Goal: Information Seeking & Learning: Understand process/instructions

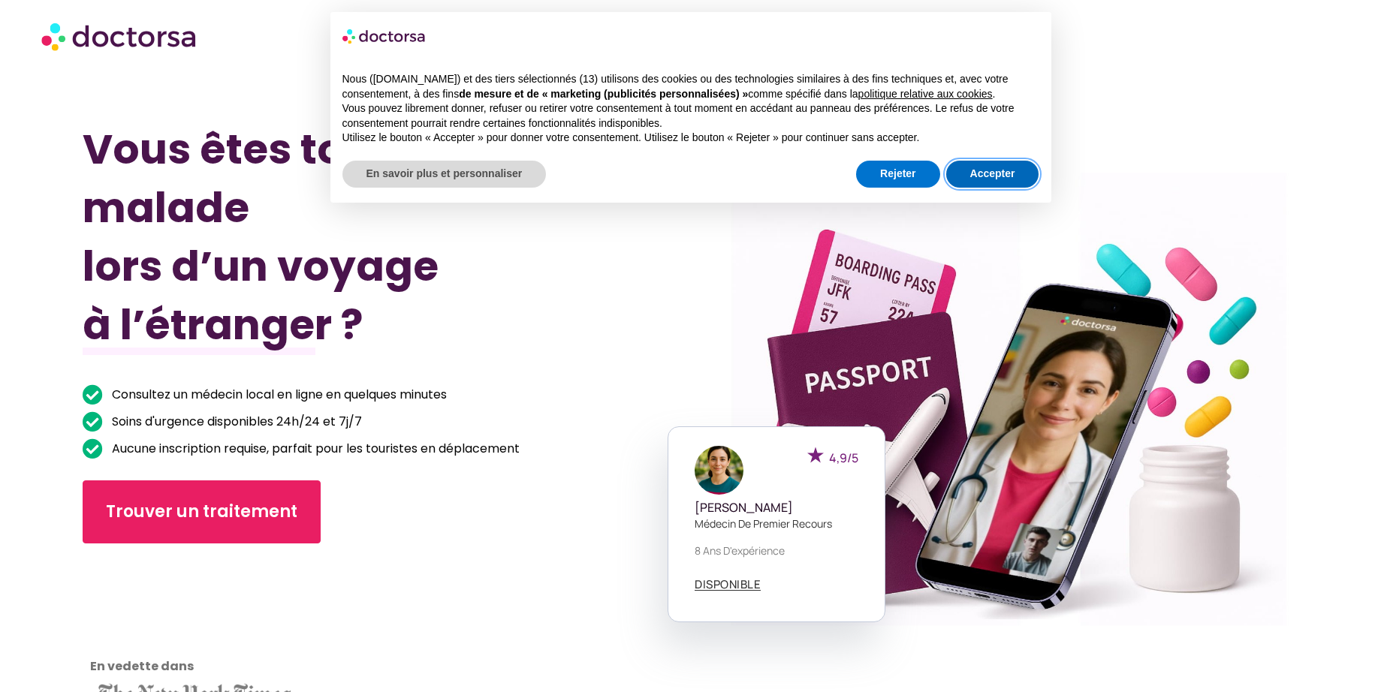
click at [993, 179] on button "Accepter" at bounding box center [992, 174] width 93 height 27
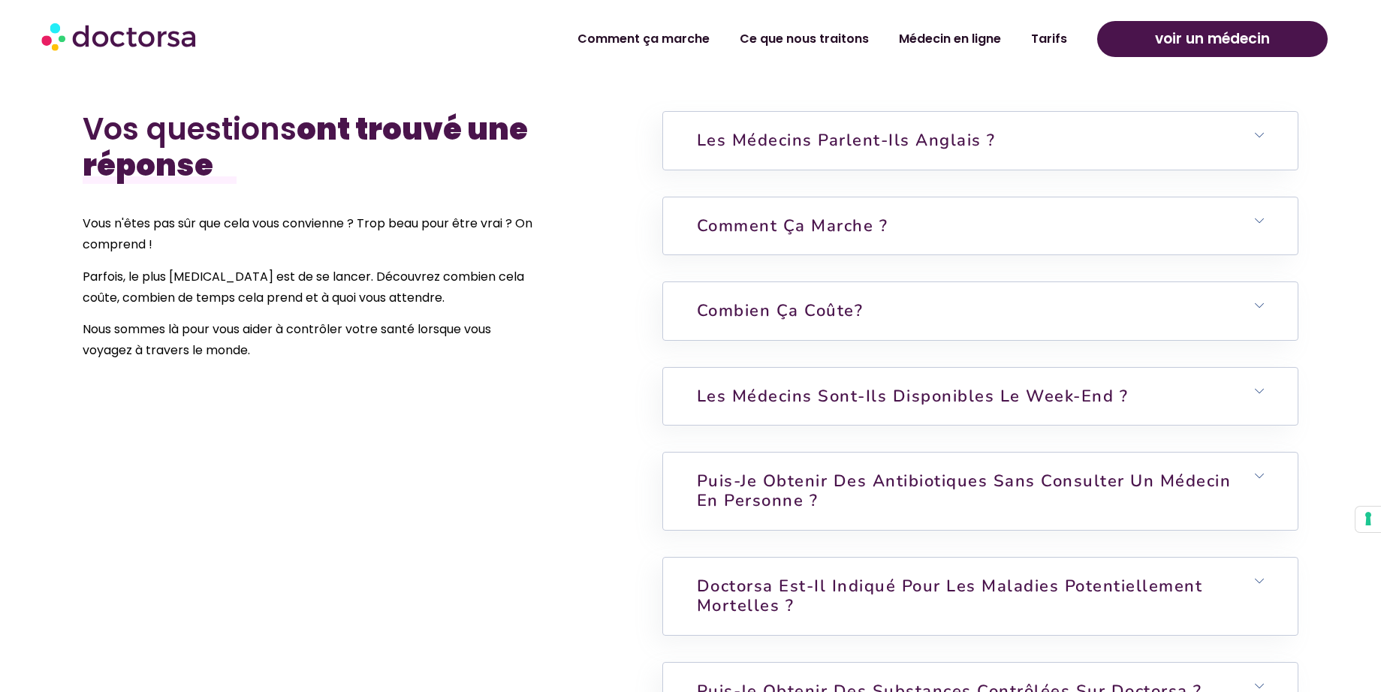
scroll to position [3874, 0]
click at [832, 469] on font "Puis-je obtenir des antibiotiques sans consulter un médecin en personne ?" at bounding box center [964, 490] width 535 height 42
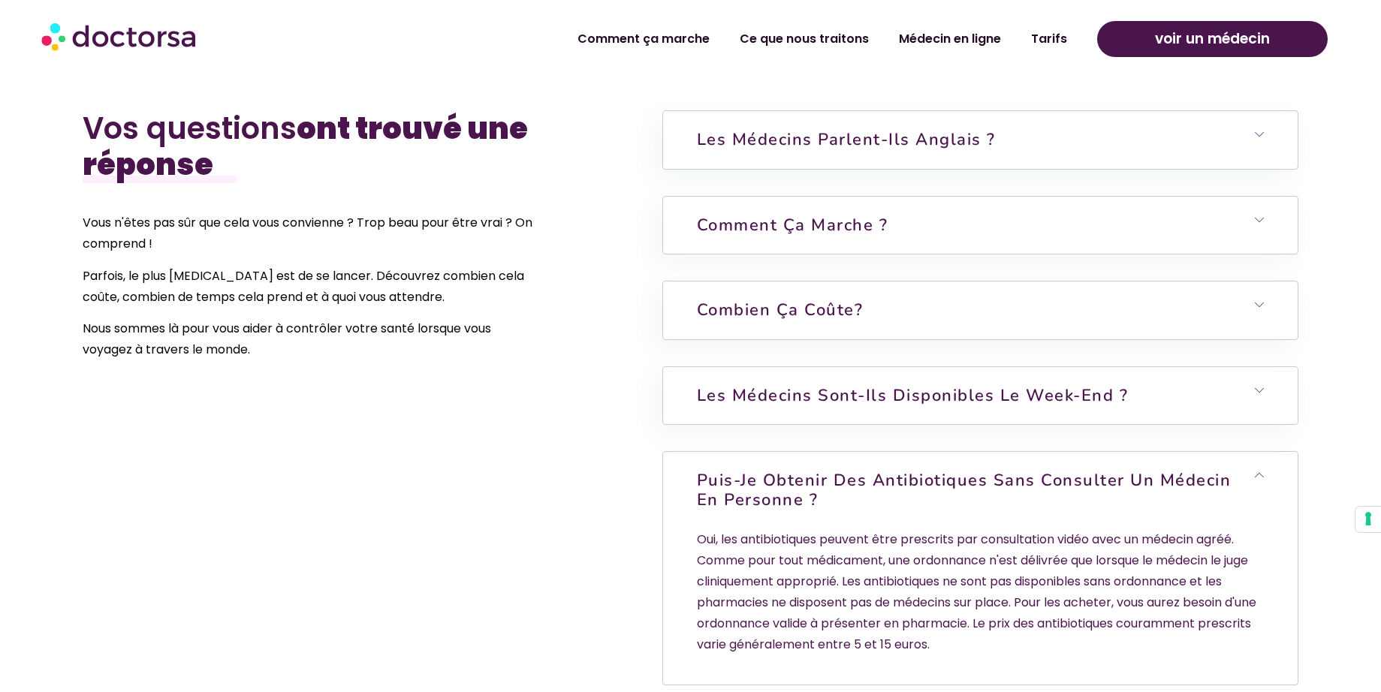
click at [832, 469] on font "Puis-je obtenir des antibiotiques sans consulter un médecin en personne ?" at bounding box center [964, 490] width 535 height 42
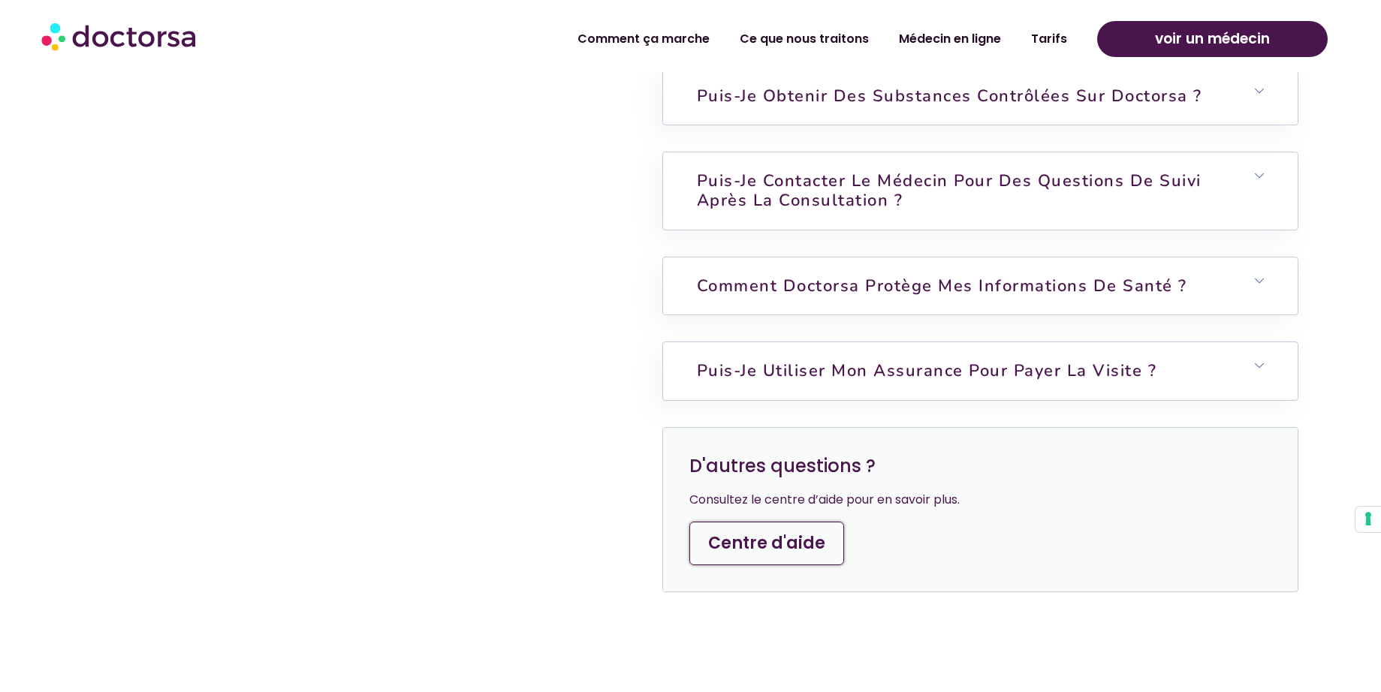
scroll to position [4505, 0]
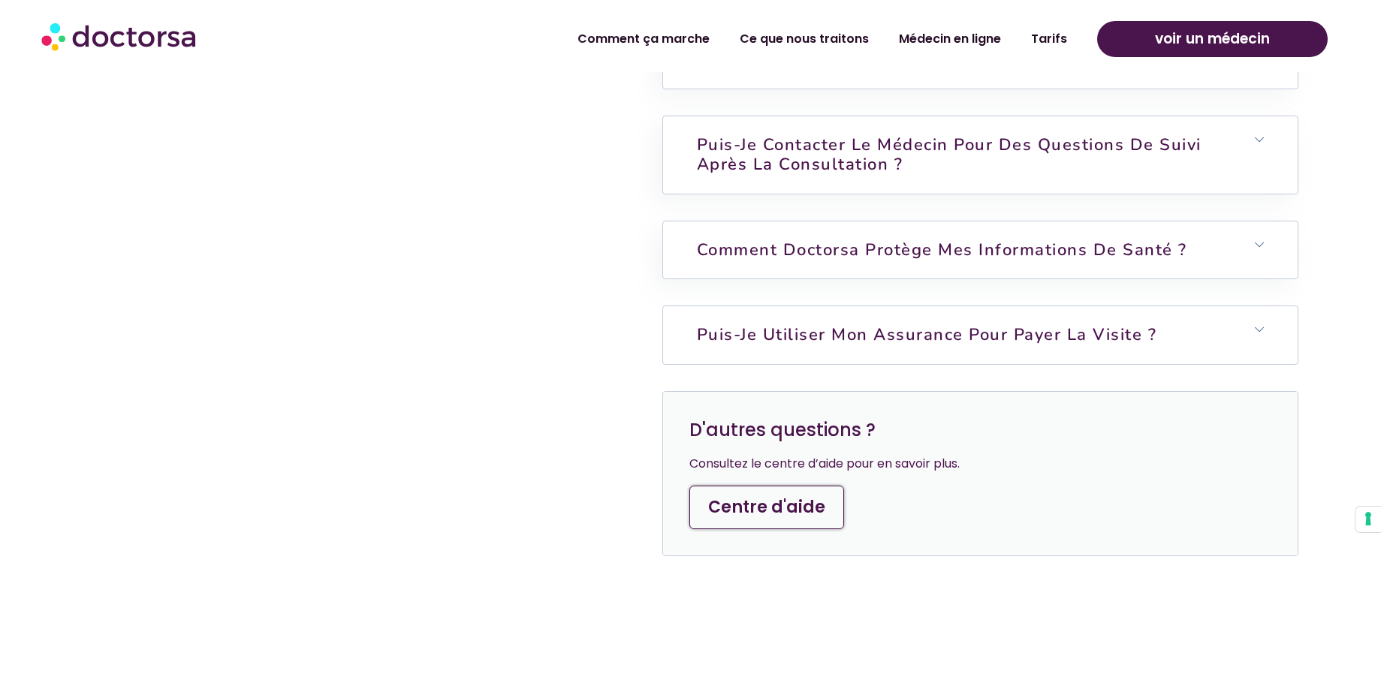
click at [1141, 324] on font "Puis-je utiliser mon assurance pour payer la visite ?" at bounding box center [927, 335] width 460 height 23
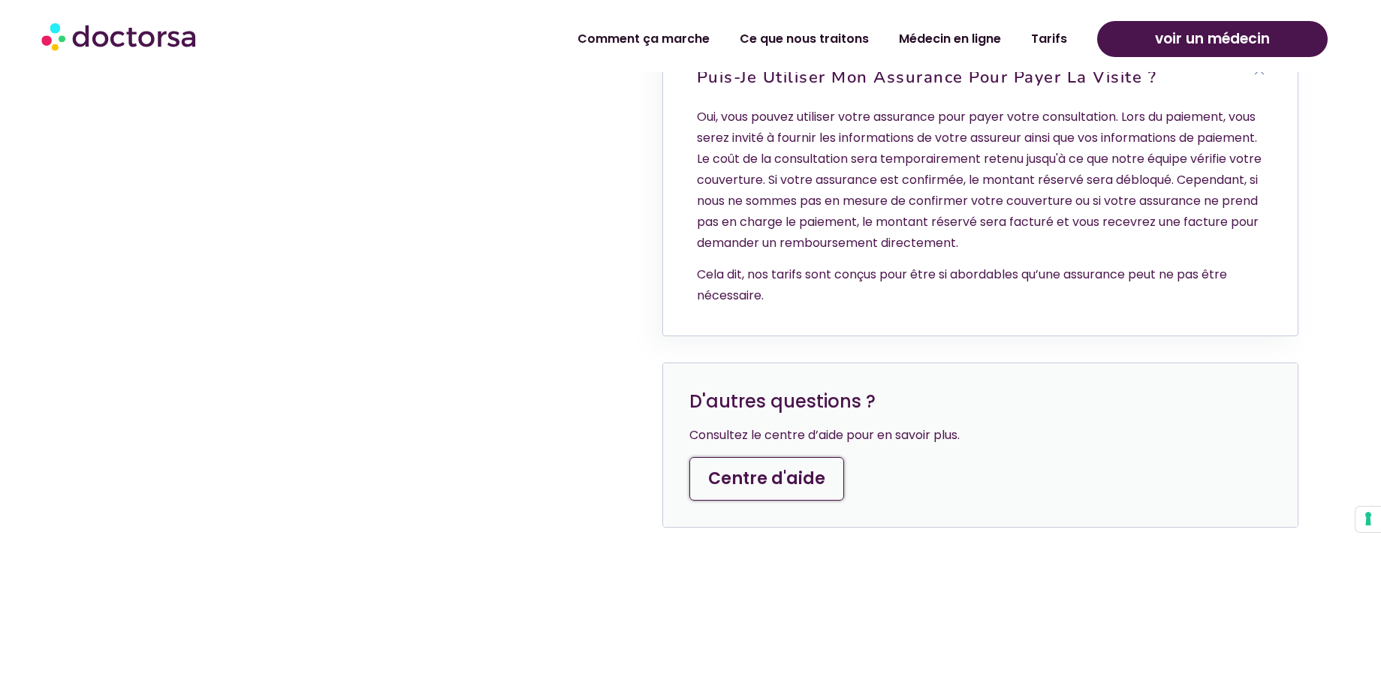
scroll to position [4775, 0]
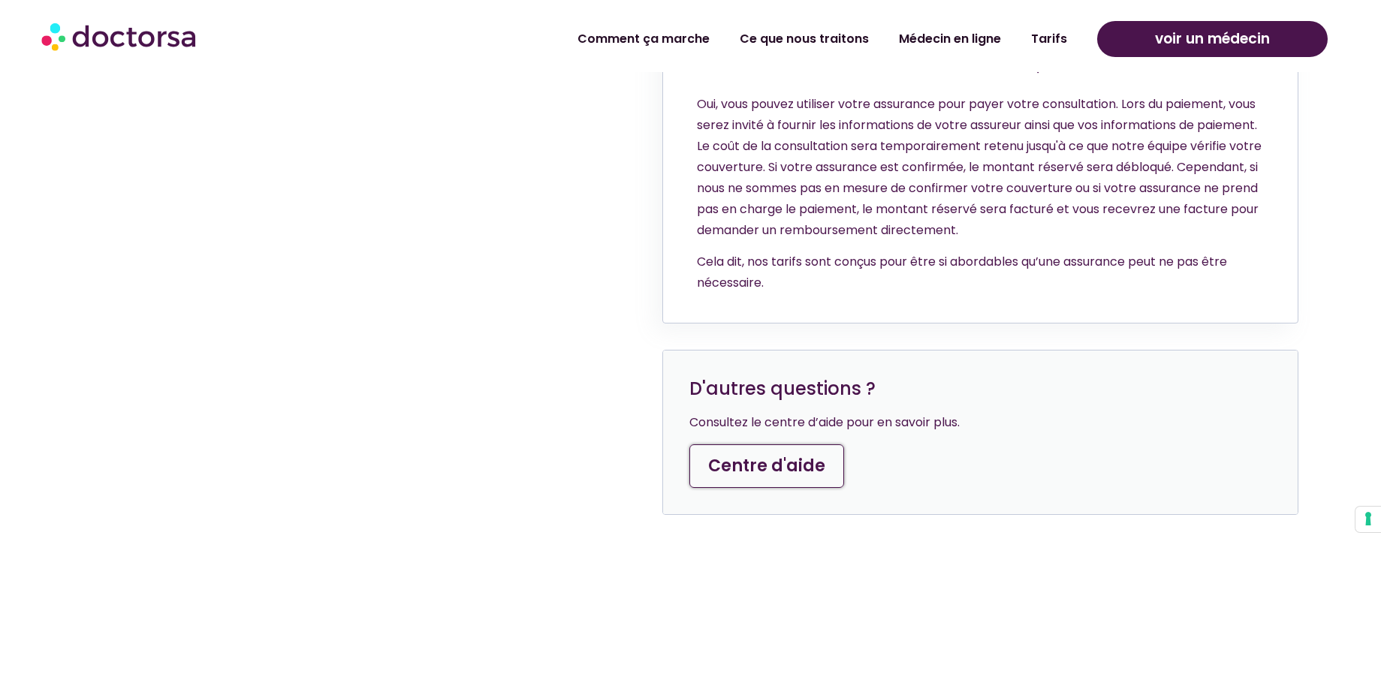
click at [793, 454] on font "Centre d'aide" at bounding box center [766, 465] width 117 height 23
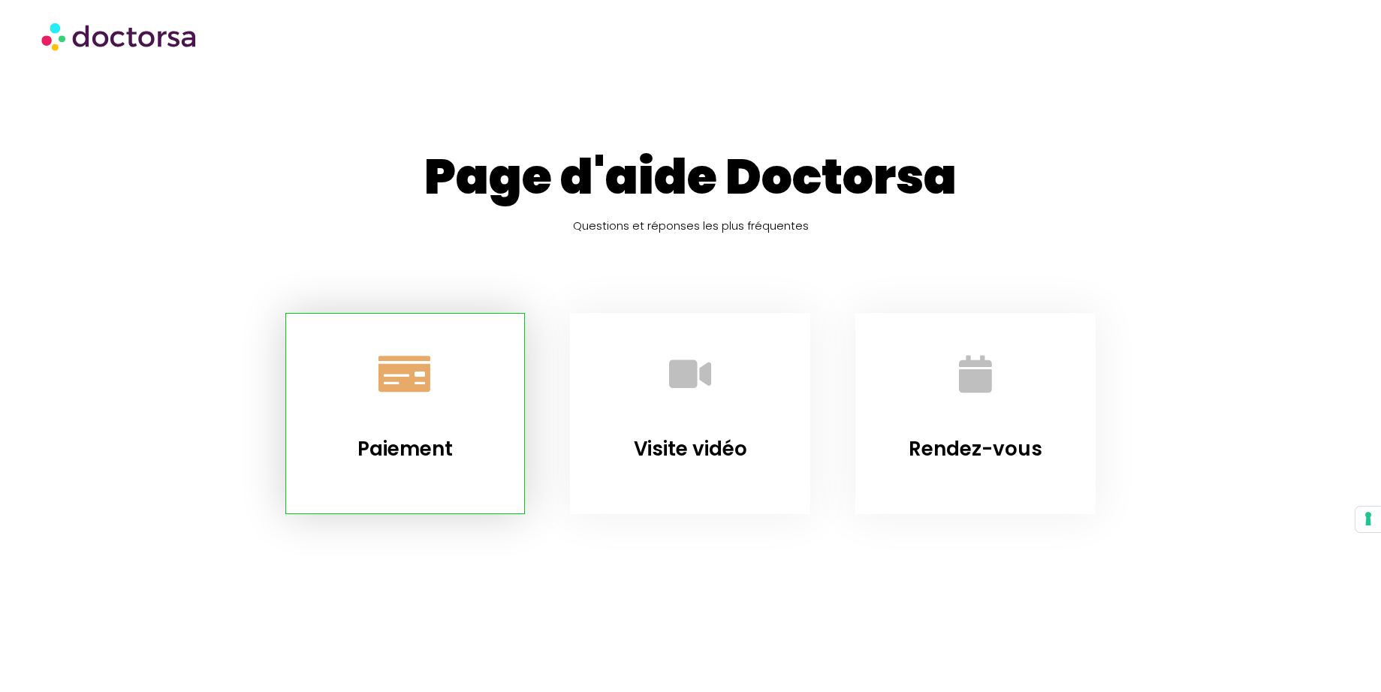
click at [404, 377] on icon "Paiement" at bounding box center [404, 374] width 41 height 41
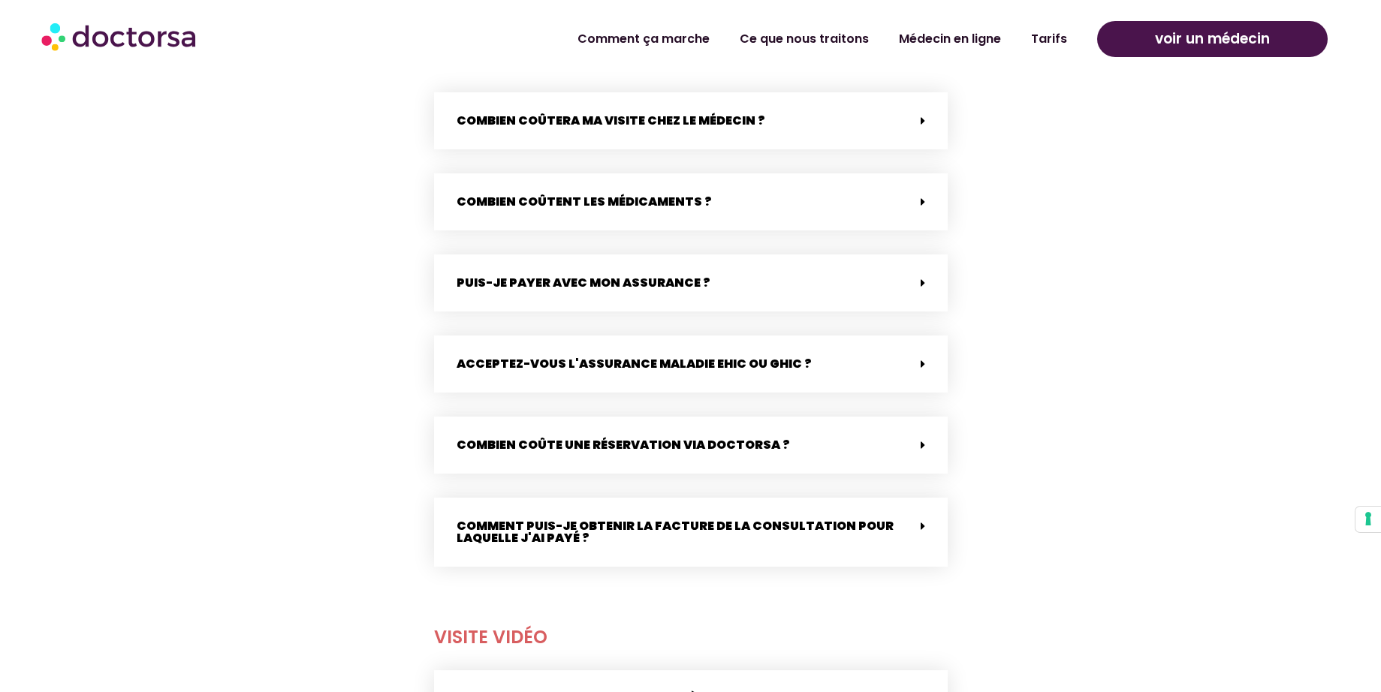
scroll to position [687, 0]
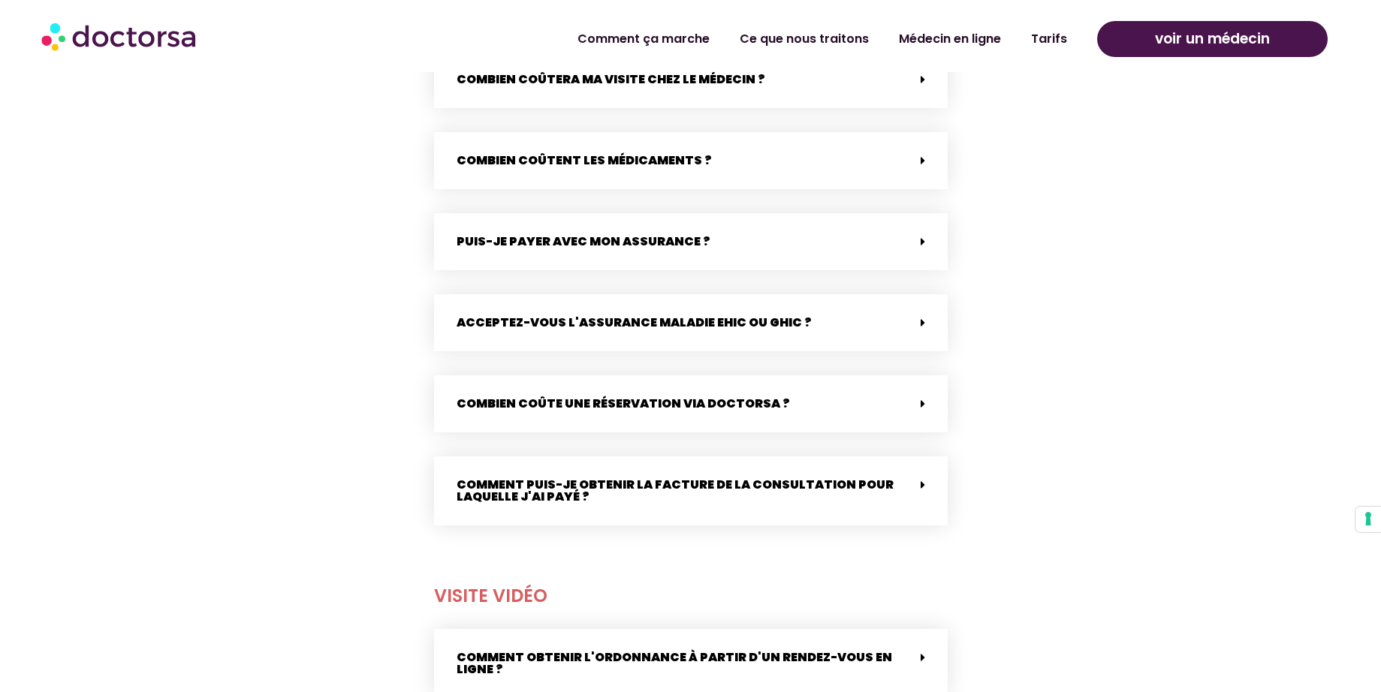
click at [618, 489] on font "Comment puis-je obtenir la facture de la consultation pour laquelle j'ai payé ?" at bounding box center [675, 490] width 437 height 29
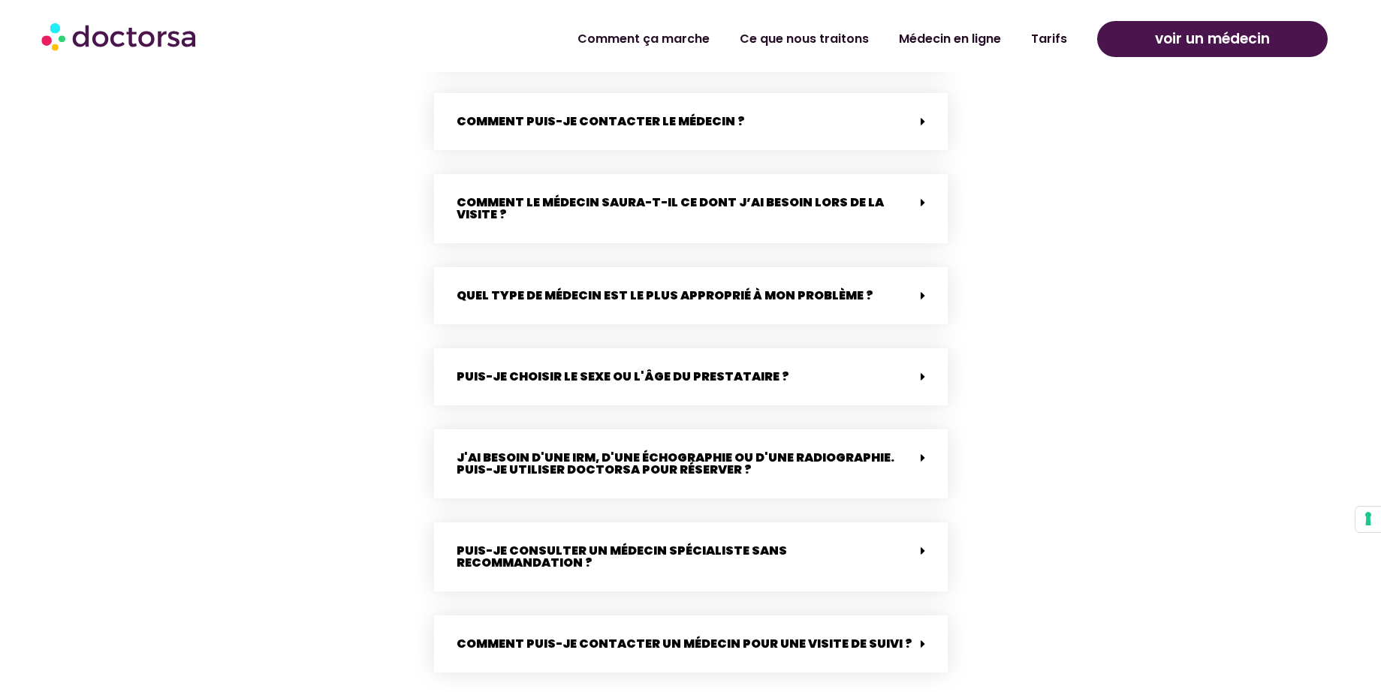
scroll to position [3210, 0]
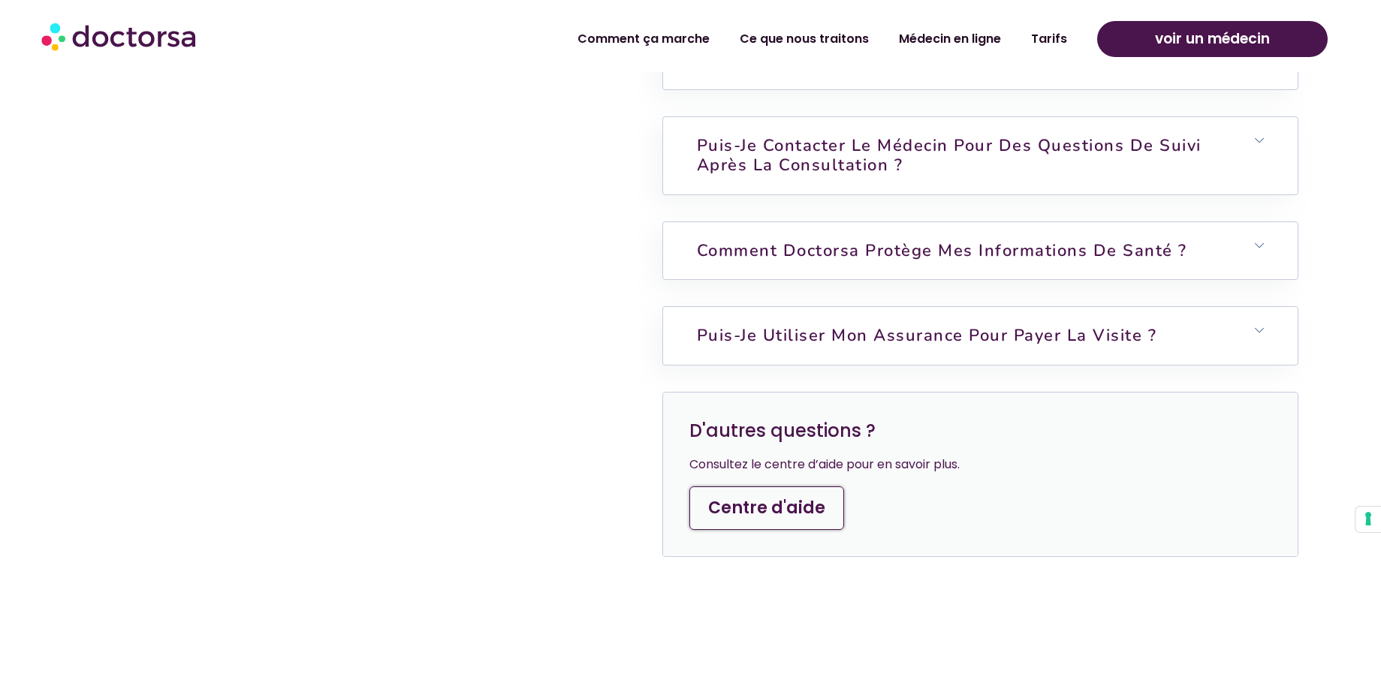
scroll to position [4505, 0]
click at [774, 496] on font "Centre d'aide" at bounding box center [766, 507] width 117 height 23
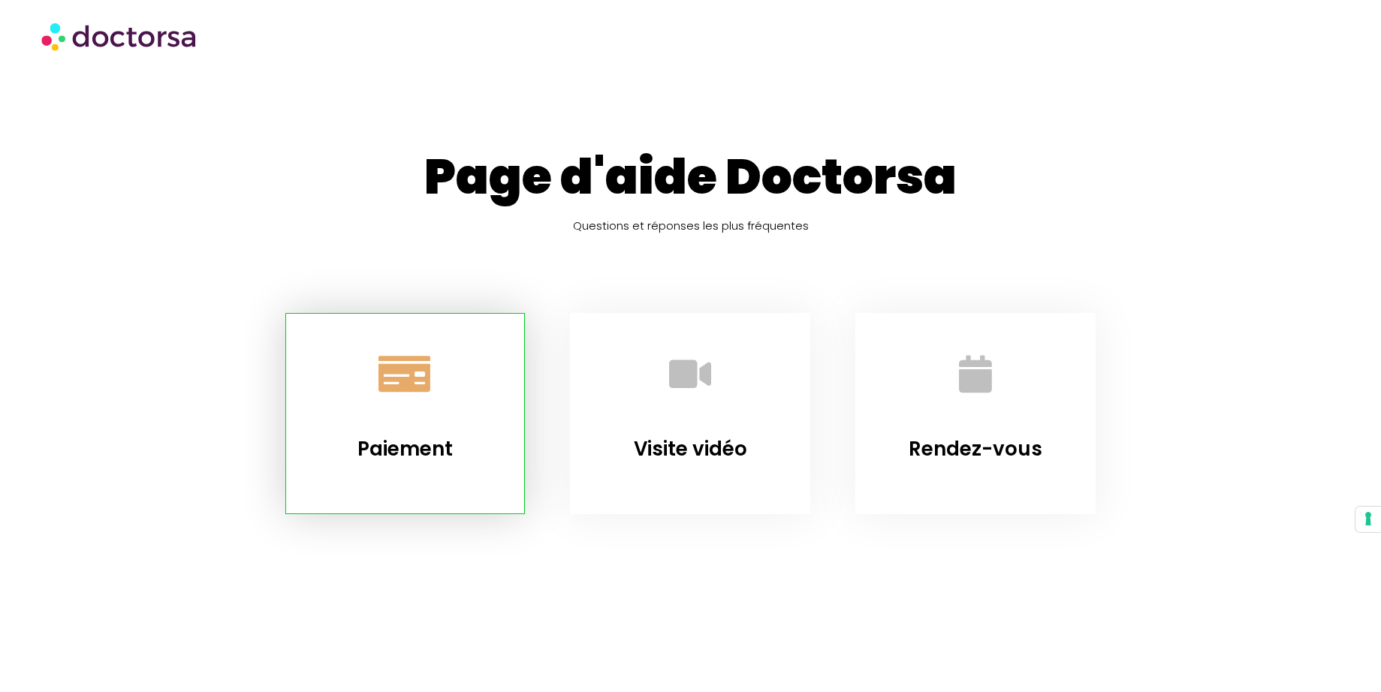
click at [390, 398] on link "Paiement" at bounding box center [405, 374] width 91 height 91
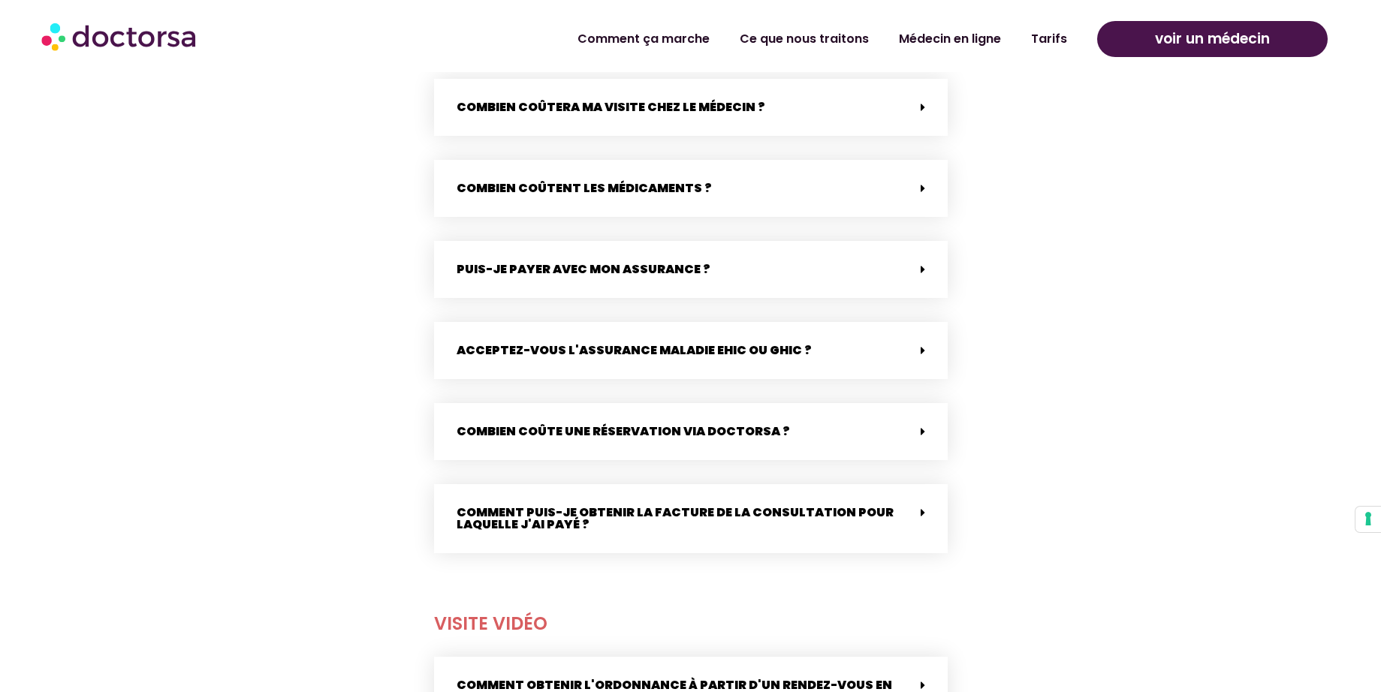
scroll to position [687, 0]
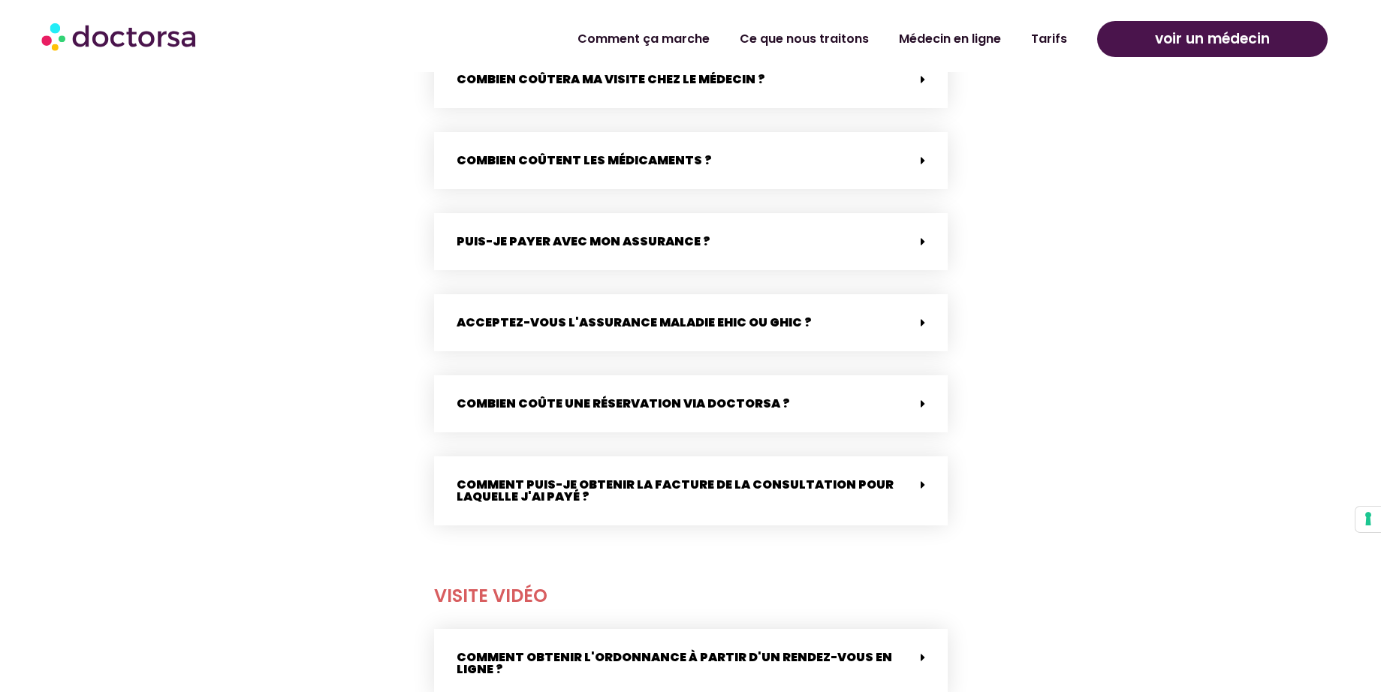
click at [514, 498] on font "Comment puis-je obtenir la facture de la consultation pour laquelle j'ai payé ?" at bounding box center [675, 490] width 437 height 29
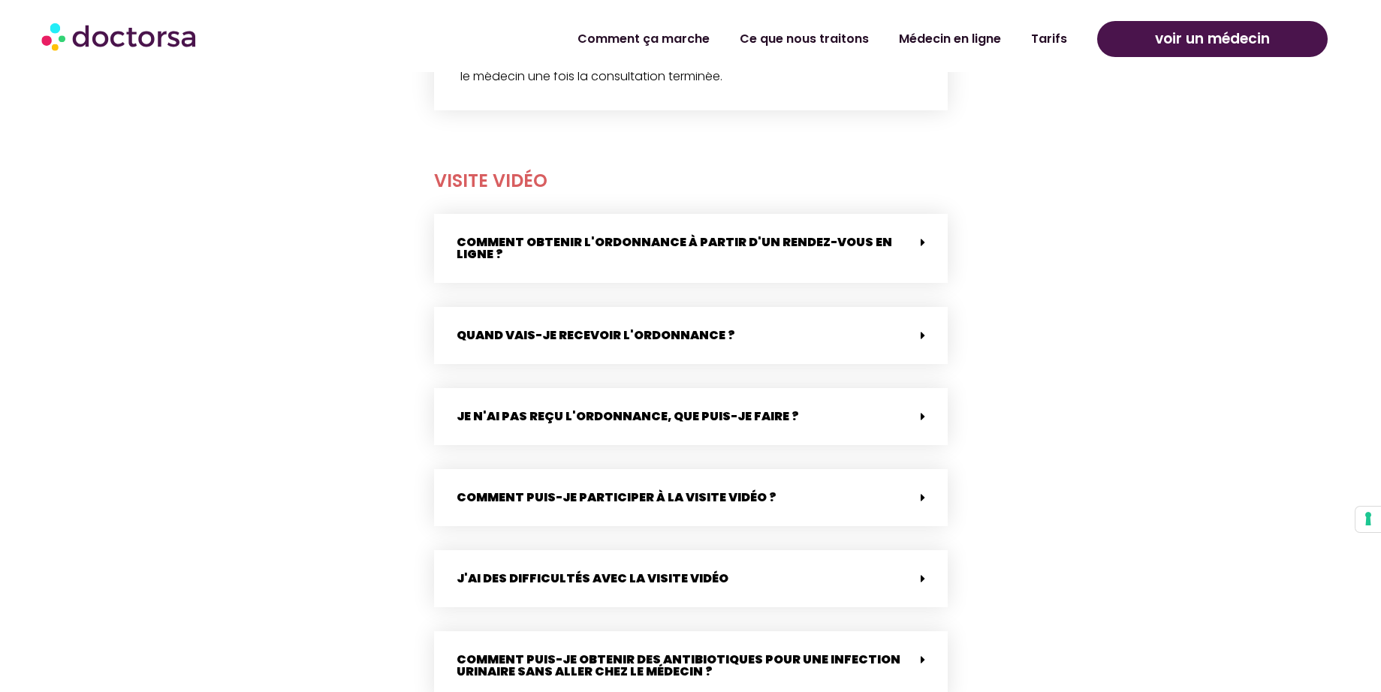
scroll to position [1228, 0]
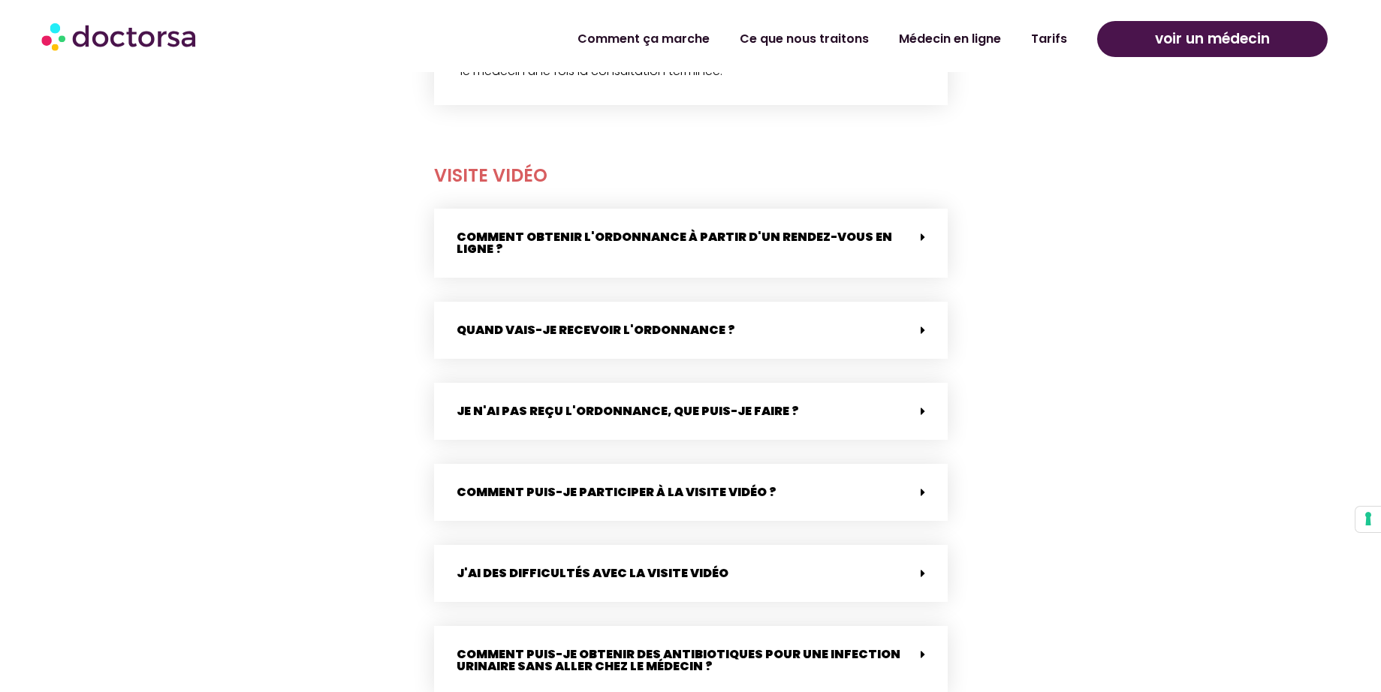
click at [914, 413] on span at bounding box center [919, 411] width 12 height 13
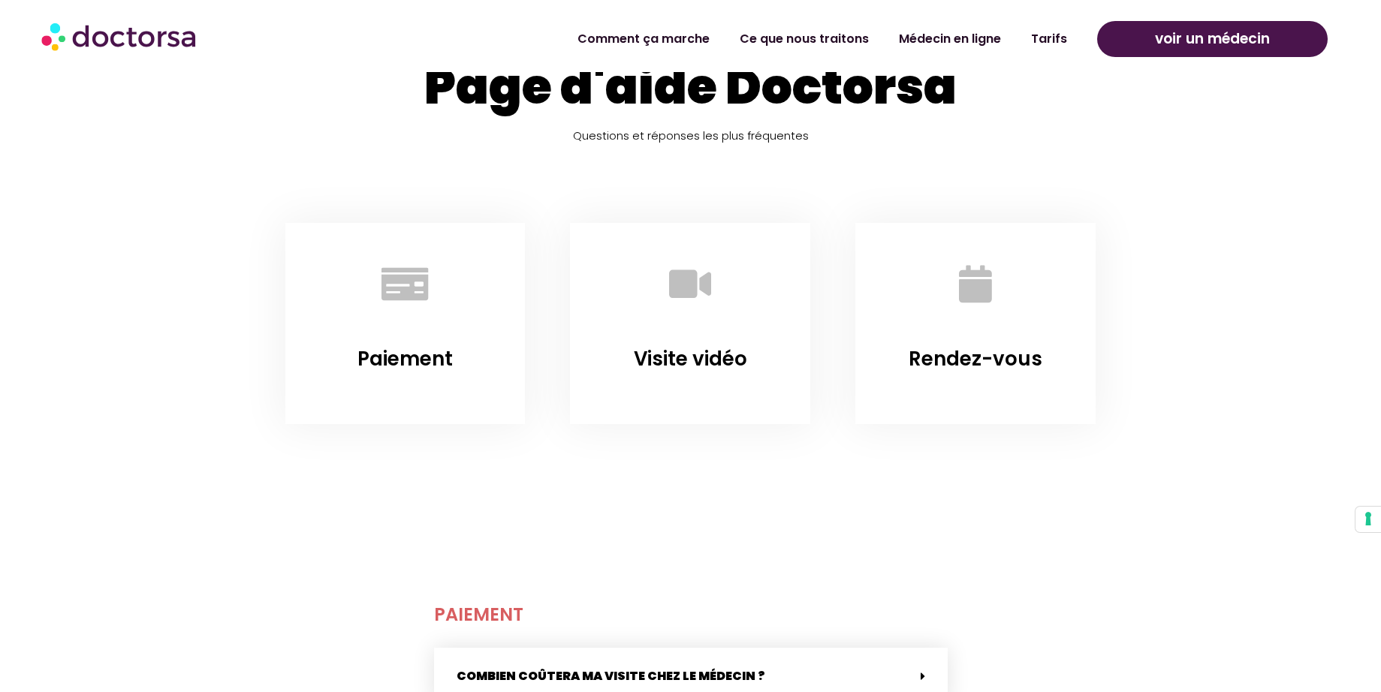
scroll to position [0, 0]
